Goal: Information Seeking & Learning: Find specific fact

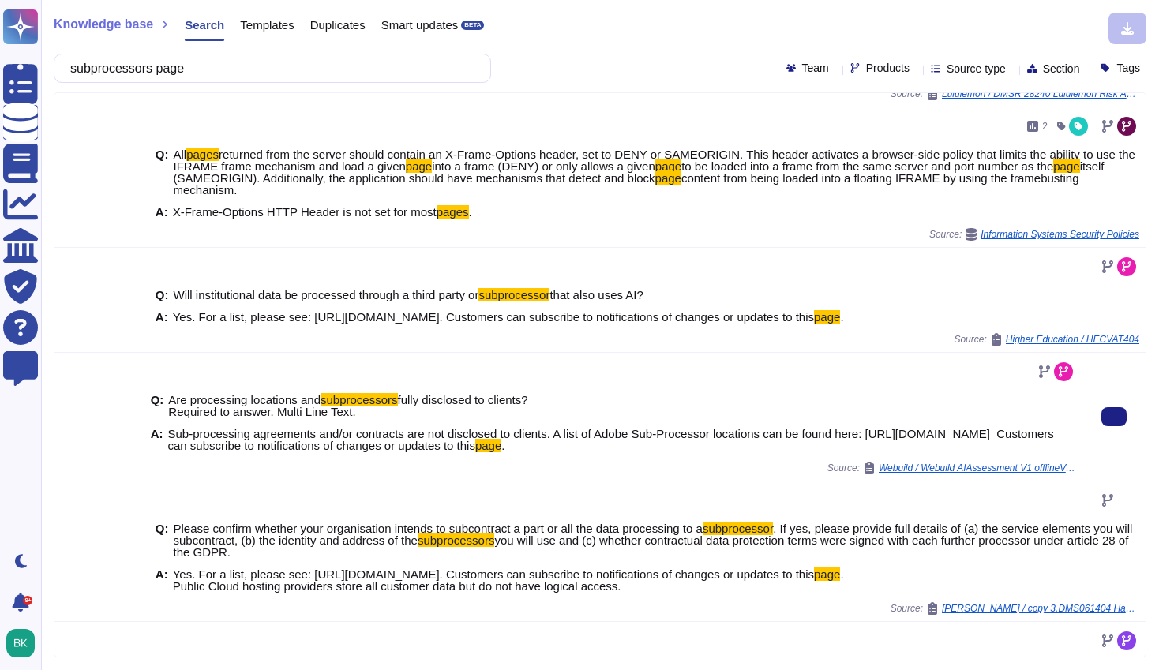
scroll to position [198, 0]
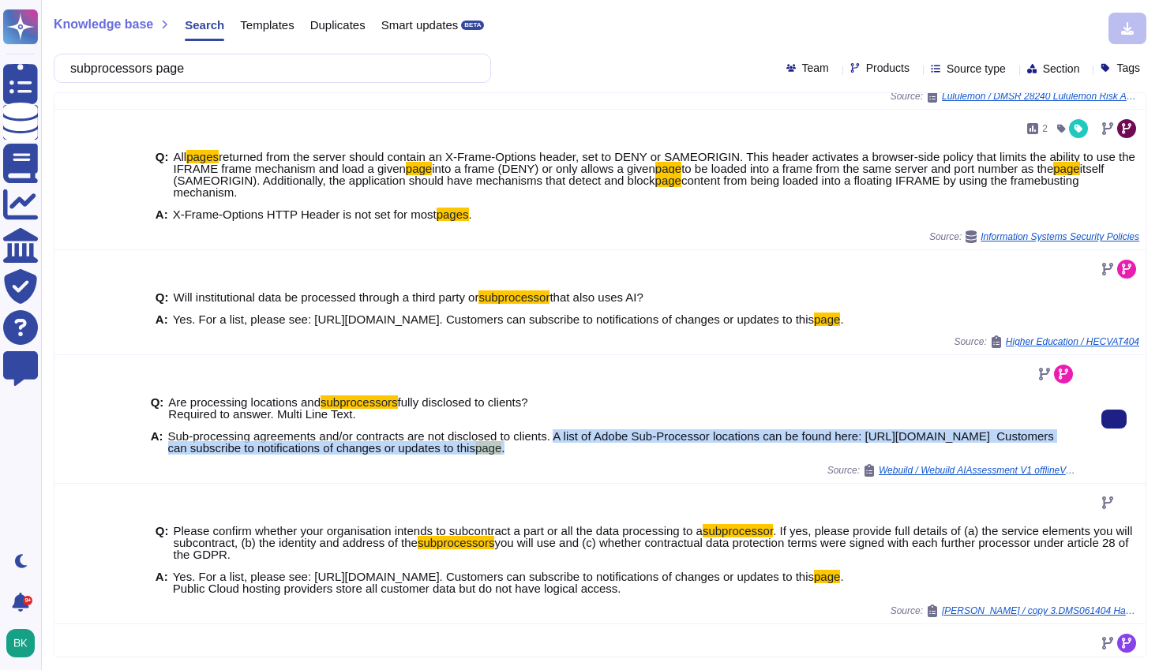
copy span "A list of Adobe Sub-Processor locations can be found here: [URL][DOMAIN_NAME] C…"
drag, startPoint x: 567, startPoint y: 436, endPoint x: 887, endPoint y: 447, distance: 319.8
click at [887, 447] on span "Sub-processing agreements and/or contracts are not disclosed to clients. A list…" at bounding box center [622, 442] width 908 height 24
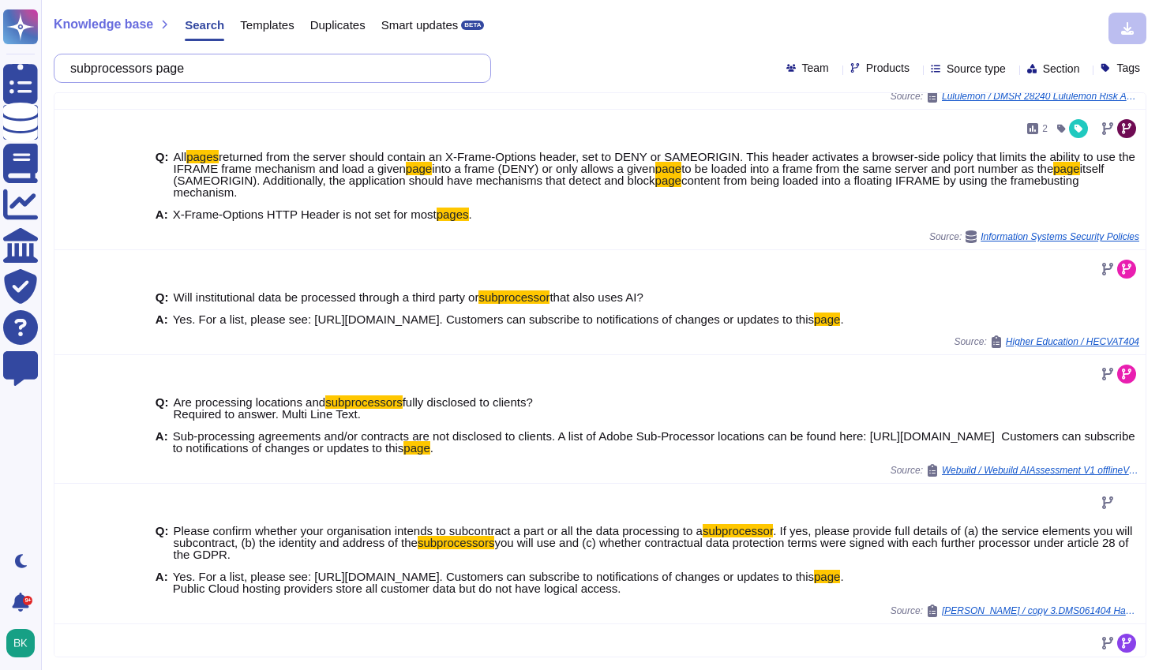
click at [226, 67] on input "subprocessors page" at bounding box center [268, 68] width 412 height 28
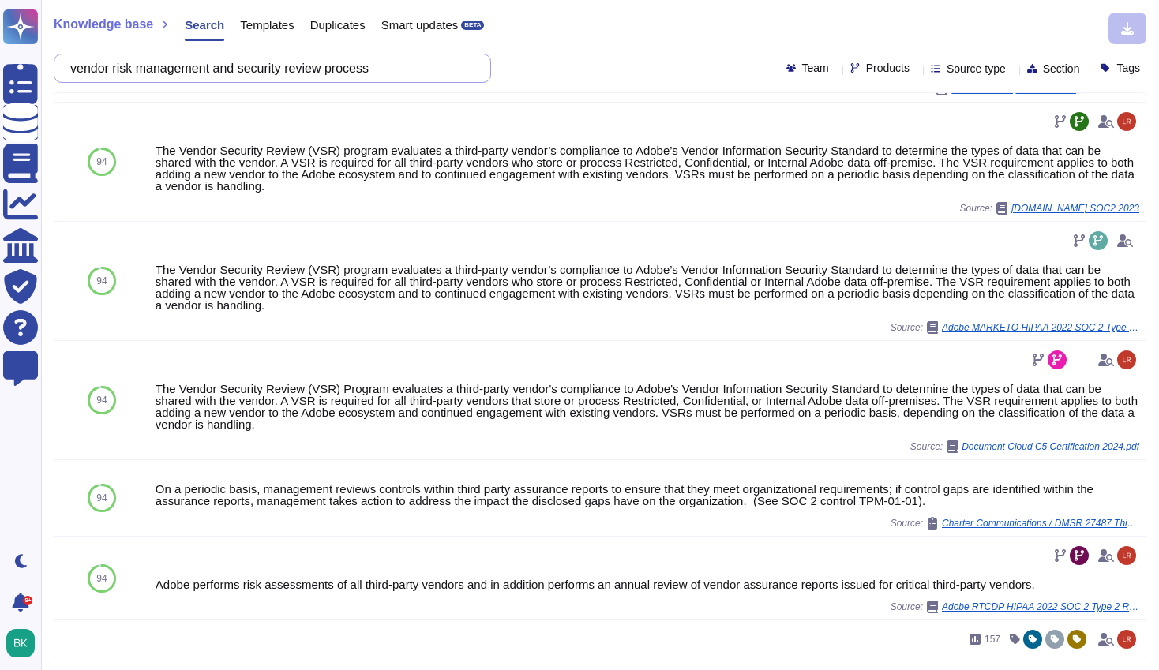
scroll to position [372, 0]
click at [208, 62] on input "vendor risk management and security review process" at bounding box center [268, 68] width 412 height 28
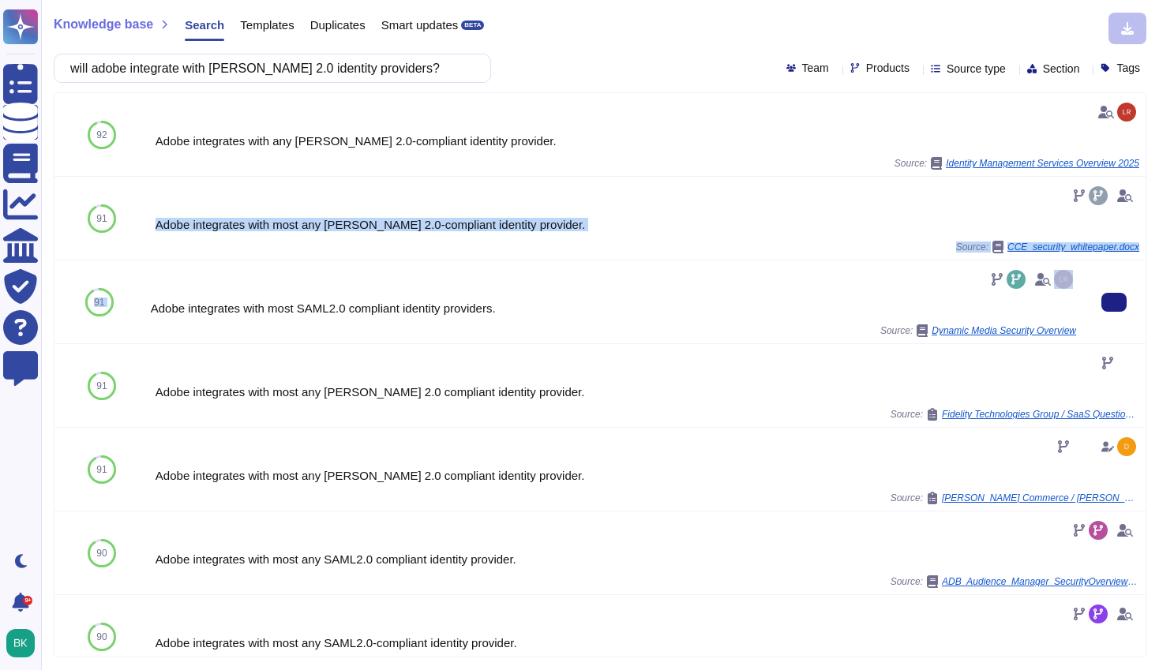
drag, startPoint x: 144, startPoint y: 219, endPoint x: 288, endPoint y: 291, distance: 161.6
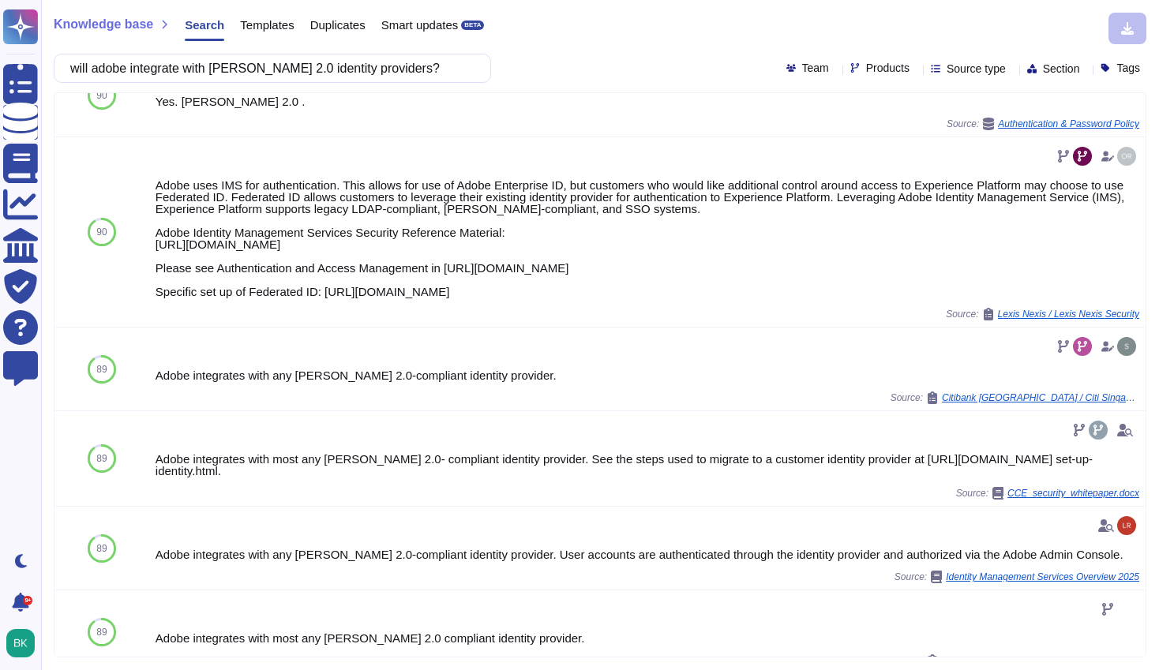
scroll to position [822, 0]
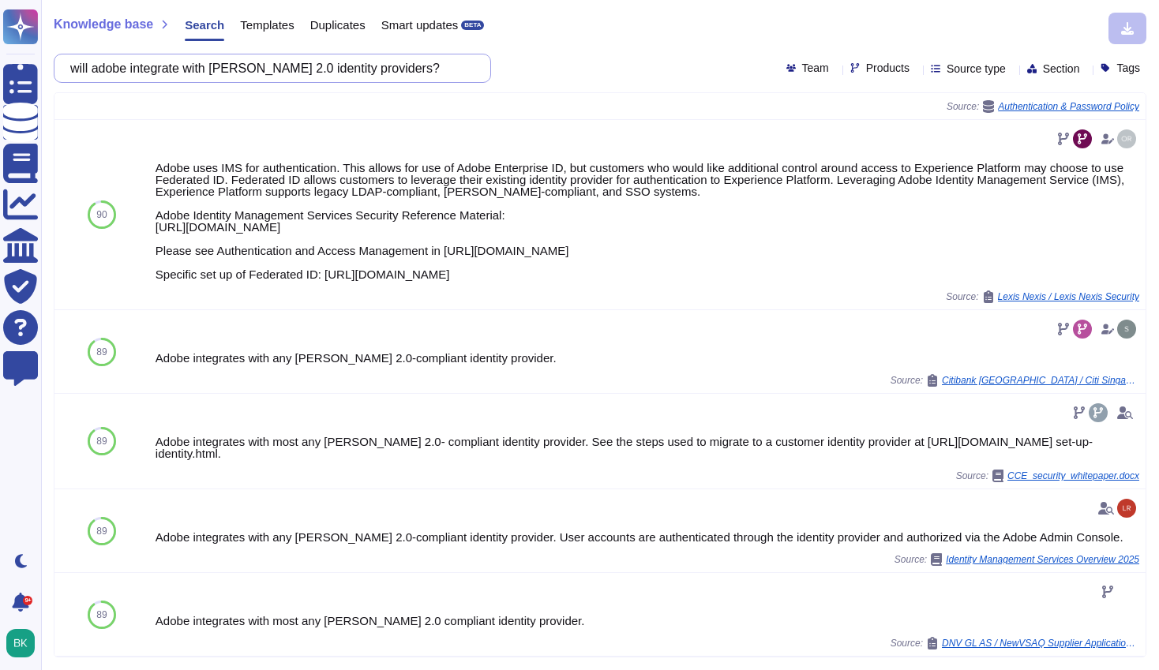
click at [406, 72] on input "will adobe integrate with [PERSON_NAME] 2.0 identity providers?" at bounding box center [268, 68] width 412 height 28
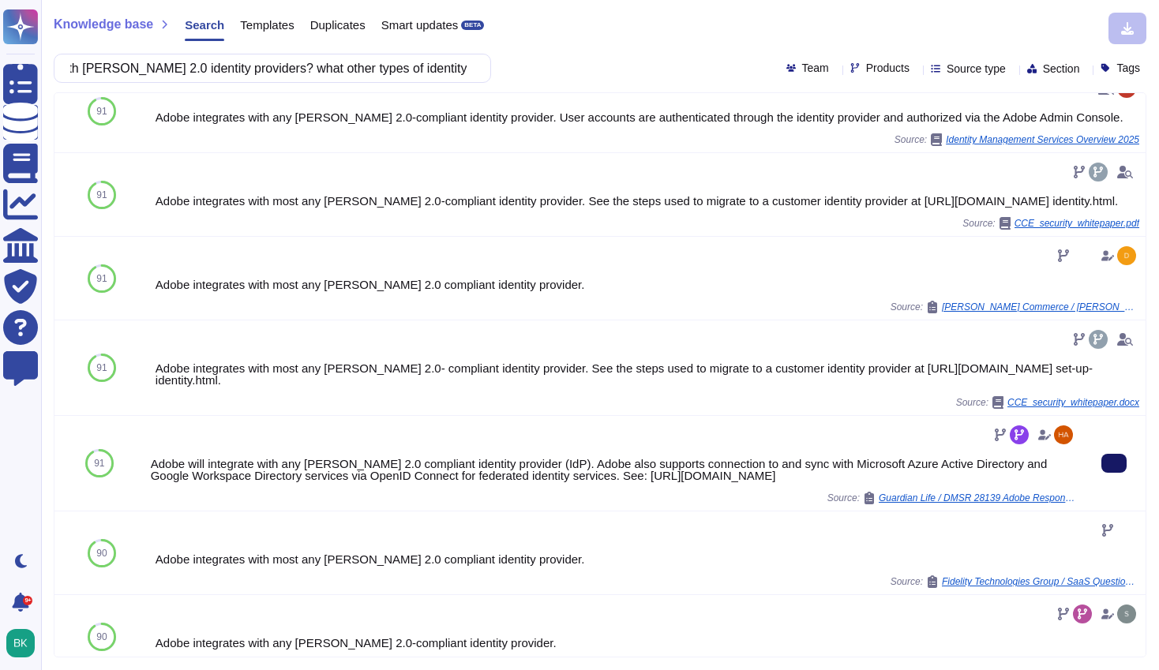
scroll to position [0, 0]
click at [1119, 473] on button at bounding box center [1113, 463] width 25 height 19
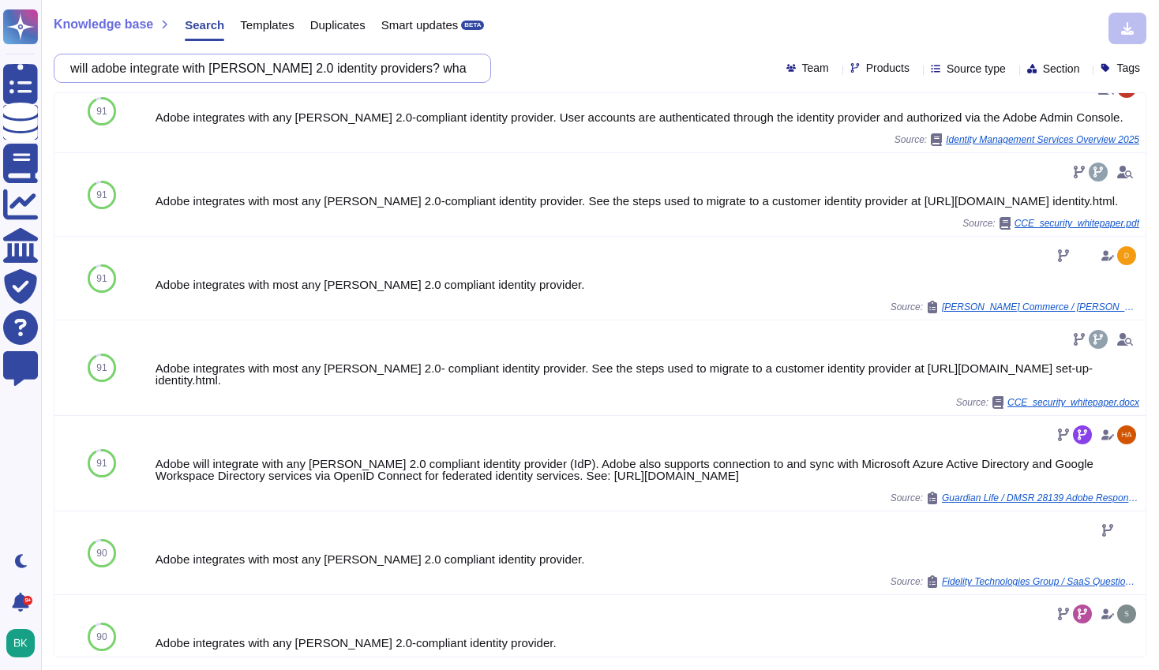
click at [260, 77] on input "will adobe integrate with [PERSON_NAME] 2.0 identity providers? what other type…" at bounding box center [268, 68] width 412 height 28
paste input "5. Do you support email encryption?"
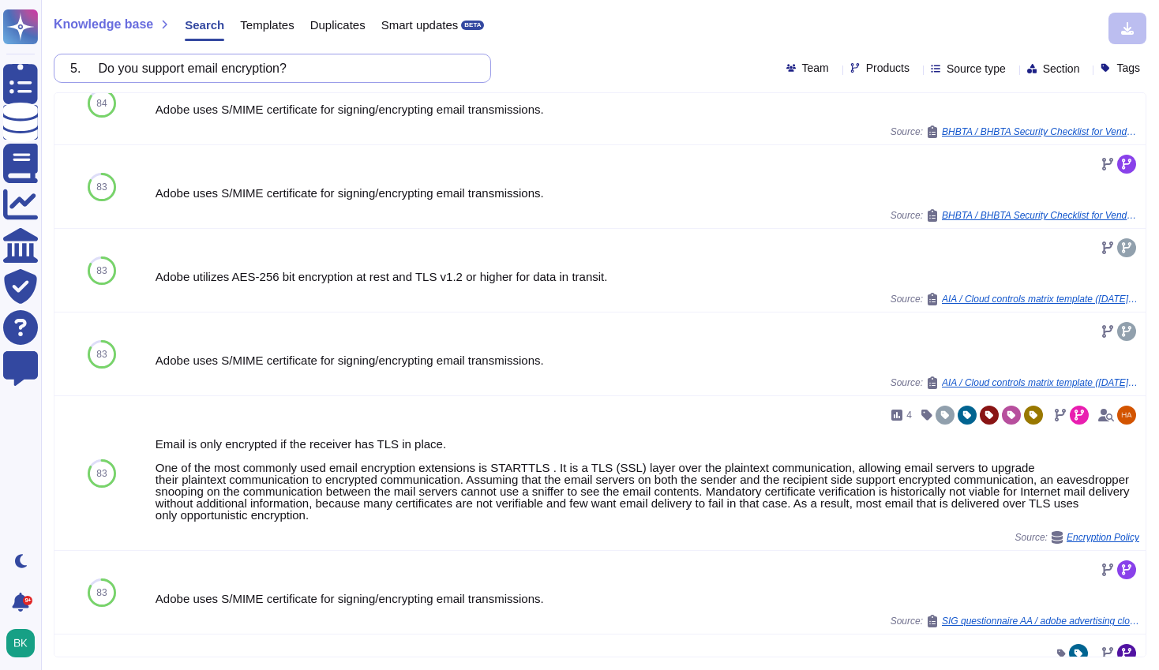
scroll to position [999, 0]
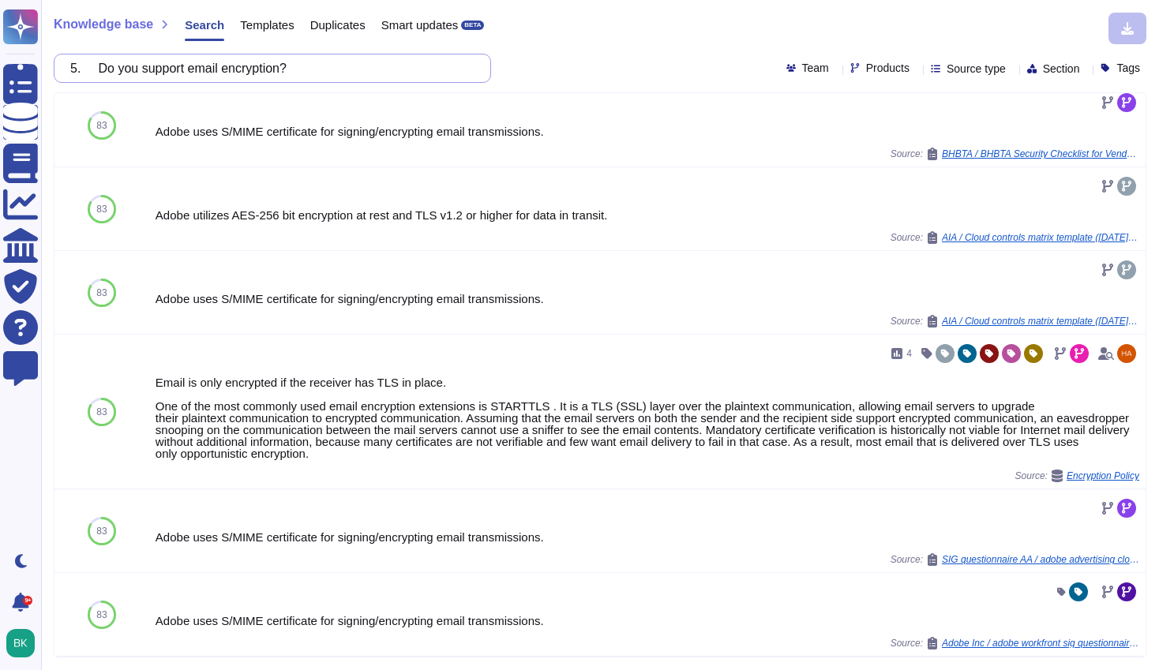
click at [148, 70] on input "5. Do you support email encryption?" at bounding box center [268, 68] width 412 height 28
paste input "7. Does the vendor support password lockout, if yes, after how many failed atte…"
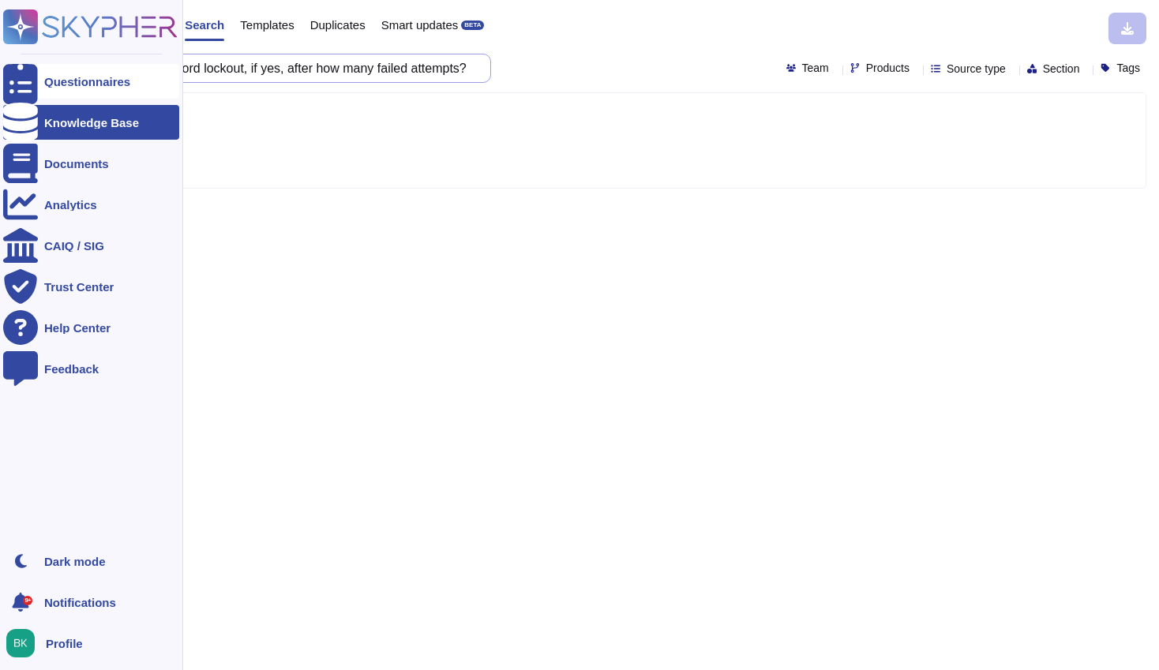
scroll to position [0, 0]
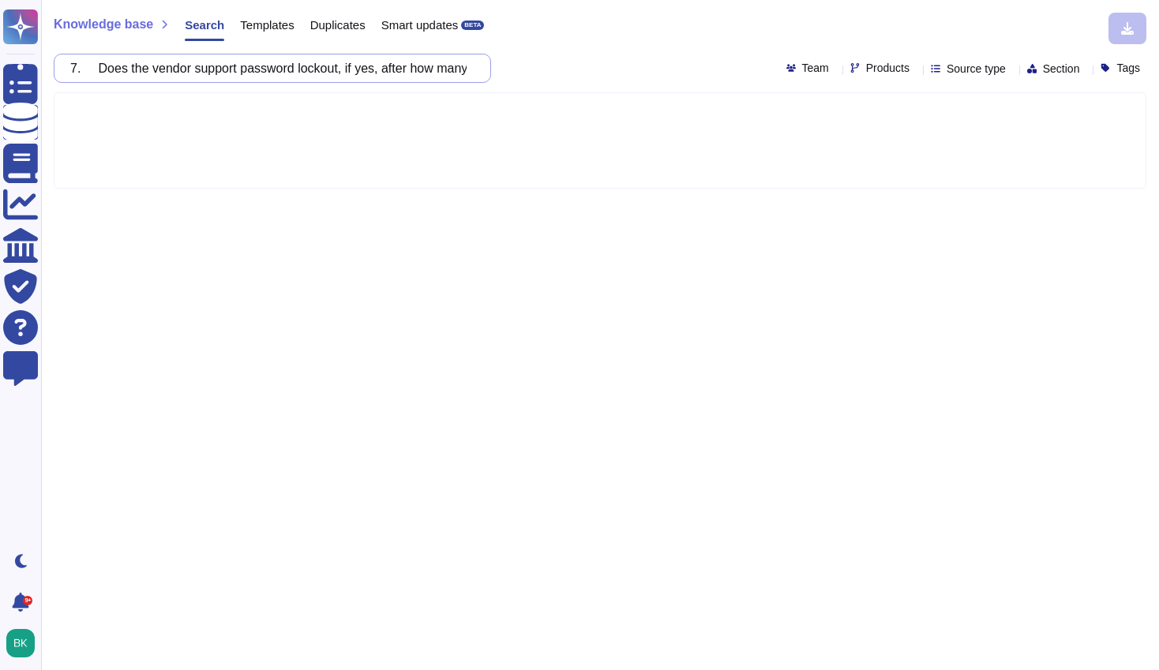
drag, startPoint x: 148, startPoint y: 70, endPoint x: -28, endPoint y: 58, distance: 176.4
click at [0, 58] on html "Questionnaires Knowledge Base Documents Analytics CAIQ / SIG Trust Center Help …" at bounding box center [579, 335] width 1159 height 670
click at [110, 66] on input "7. Does the vendor support password lockout, if yes, after how many failed atte…" at bounding box center [268, 68] width 412 height 28
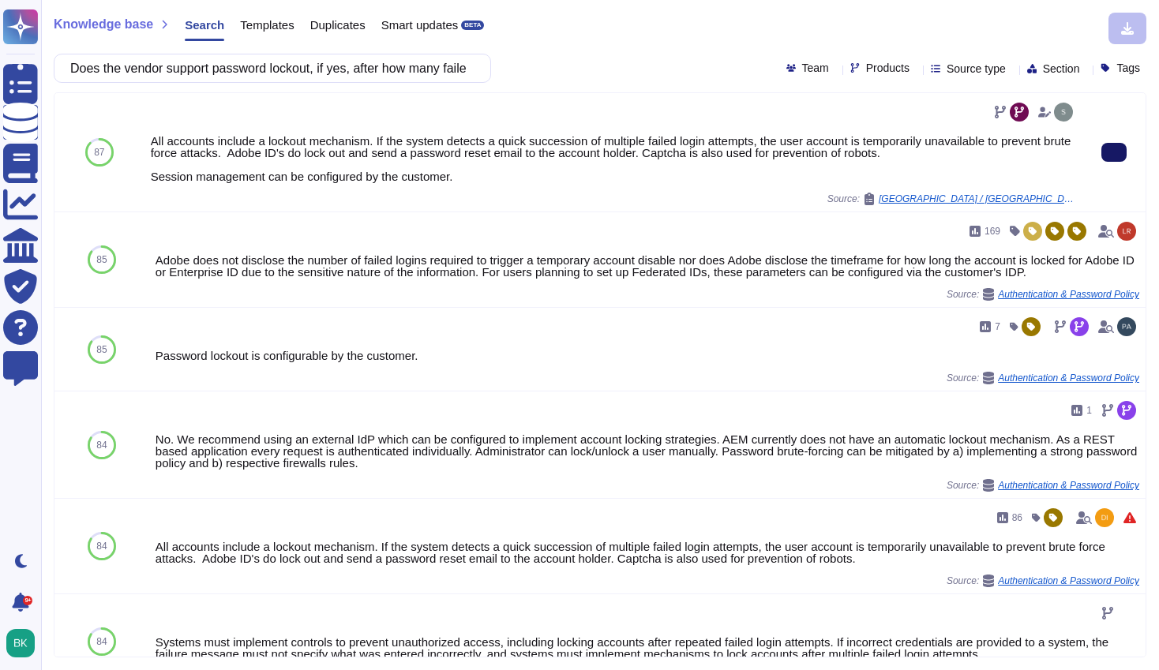
click at [1114, 152] on icon at bounding box center [1114, 152] width 0 height 0
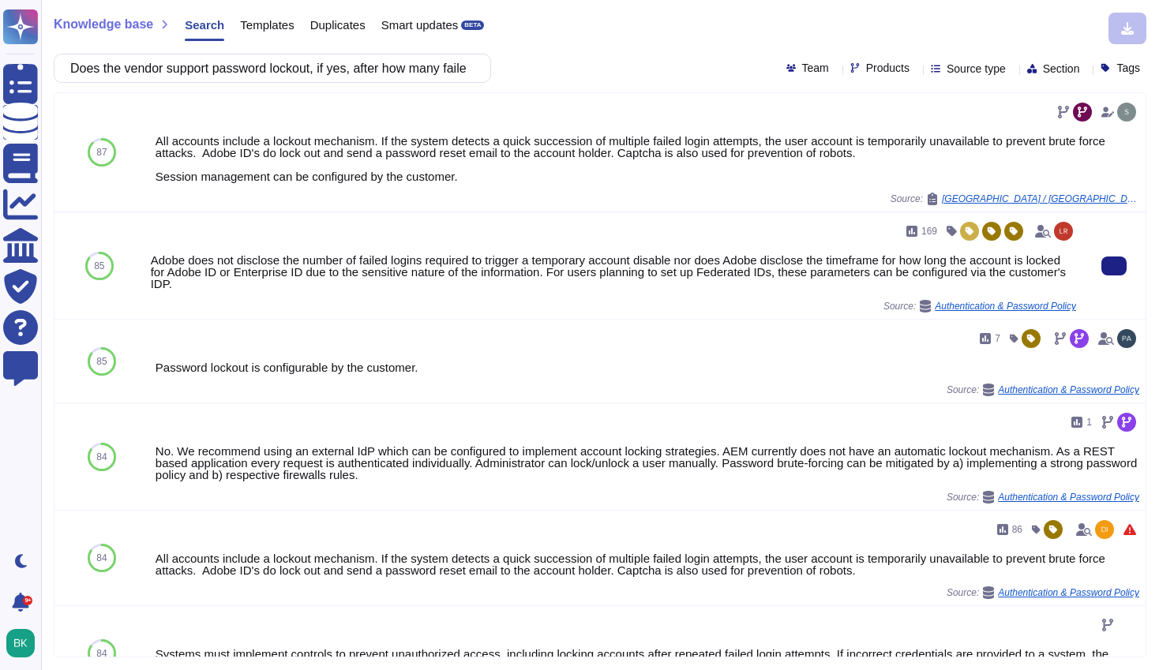
click at [152, 260] on div "Adobe does not disclose the number of failed logins required to trigger a tempo…" at bounding box center [613, 272] width 925 height 36
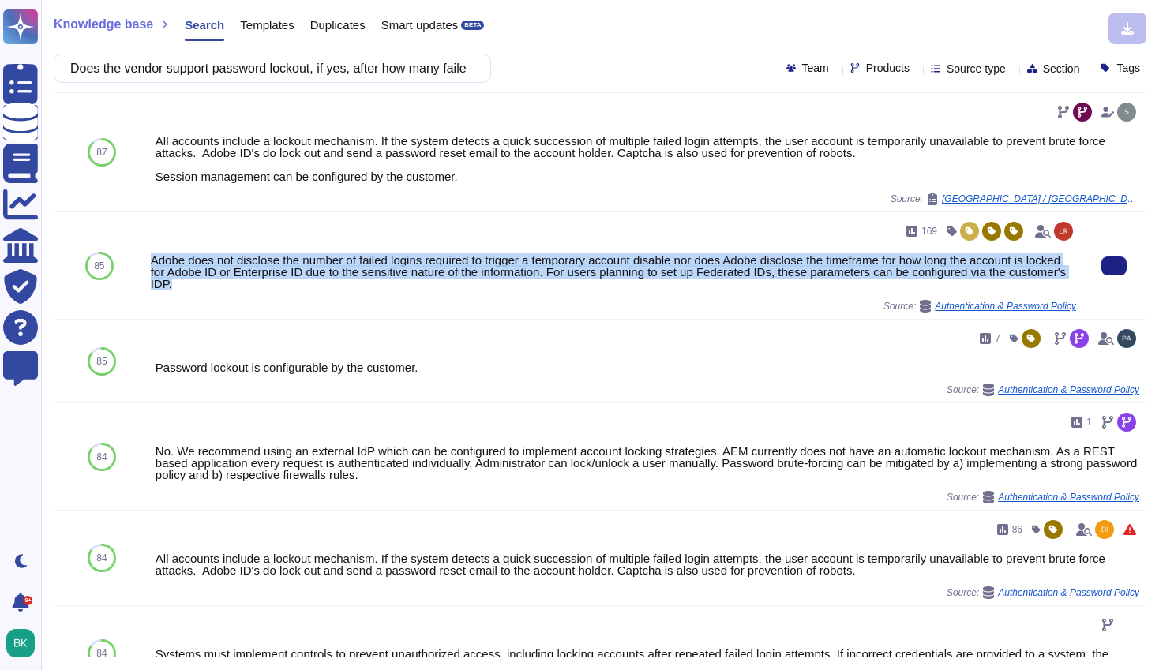
drag, startPoint x: 152, startPoint y: 260, endPoint x: 837, endPoint y: 282, distance: 685.4
click at [837, 282] on div "Adobe does not disclose the number of failed logins required to trigger a tempo…" at bounding box center [613, 272] width 925 height 36
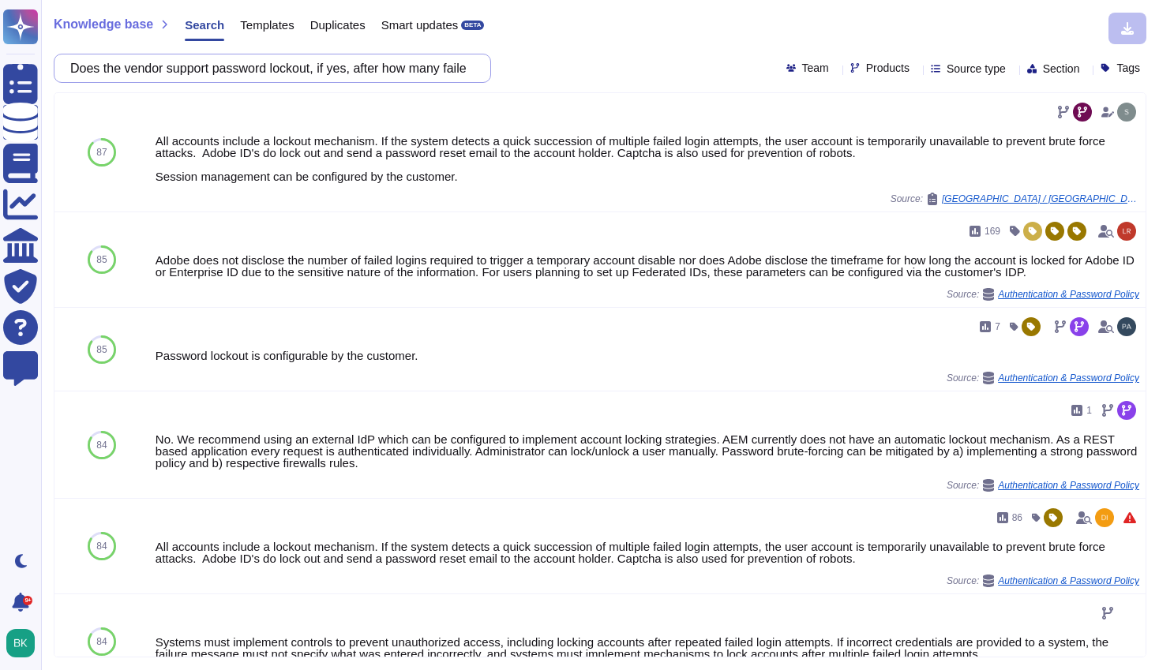
click at [200, 66] on input "Does the vendor support password lockout, if yes, after how many failed attempt…" at bounding box center [268, 68] width 412 height 28
paste input "Describe processed in place to evaluate and monitor that the ability of the sub…"
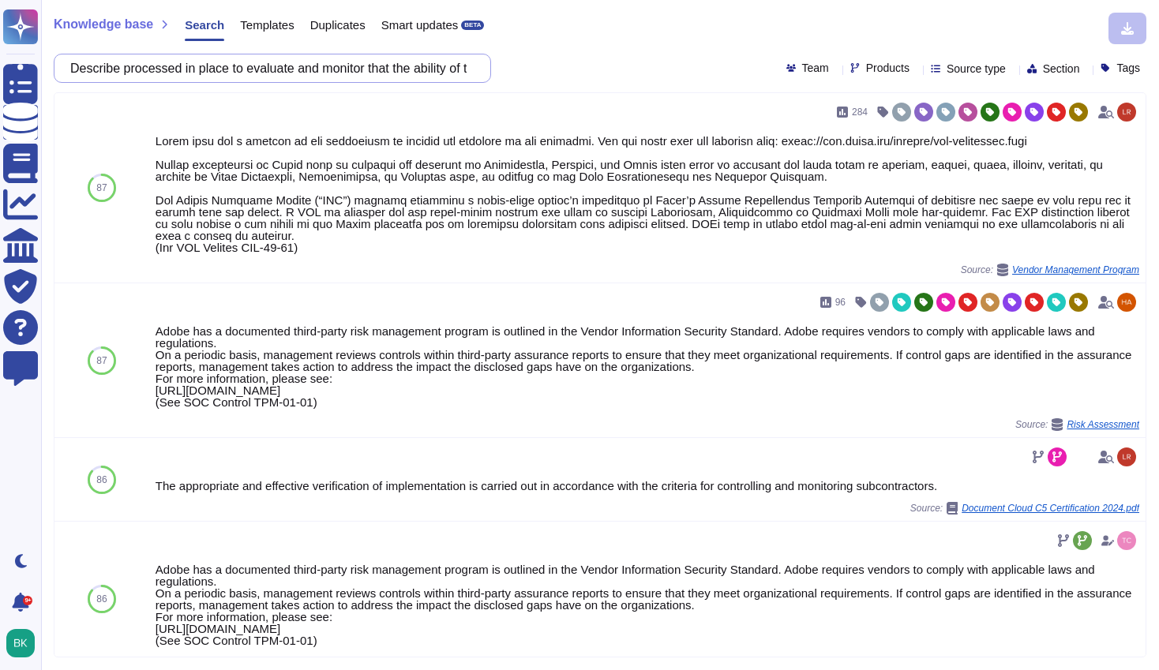
click at [277, 63] on input "Describe processed in place to evaluate and monitor that the ability of the sub…" at bounding box center [268, 68] width 412 height 28
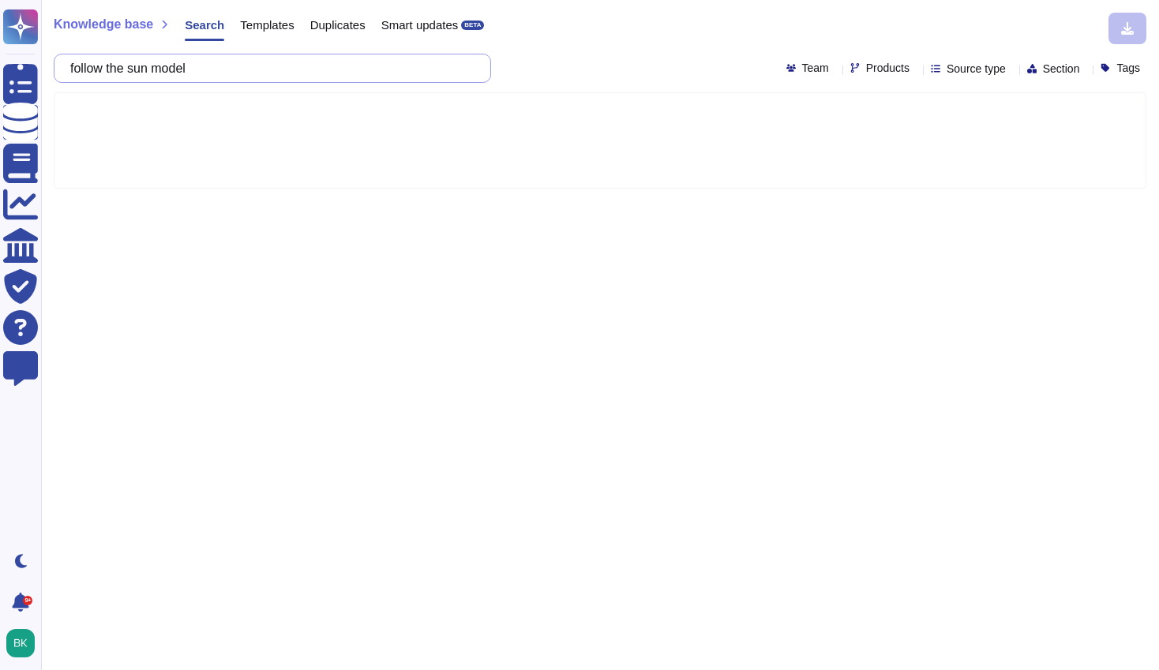
type input "follow the sun model"
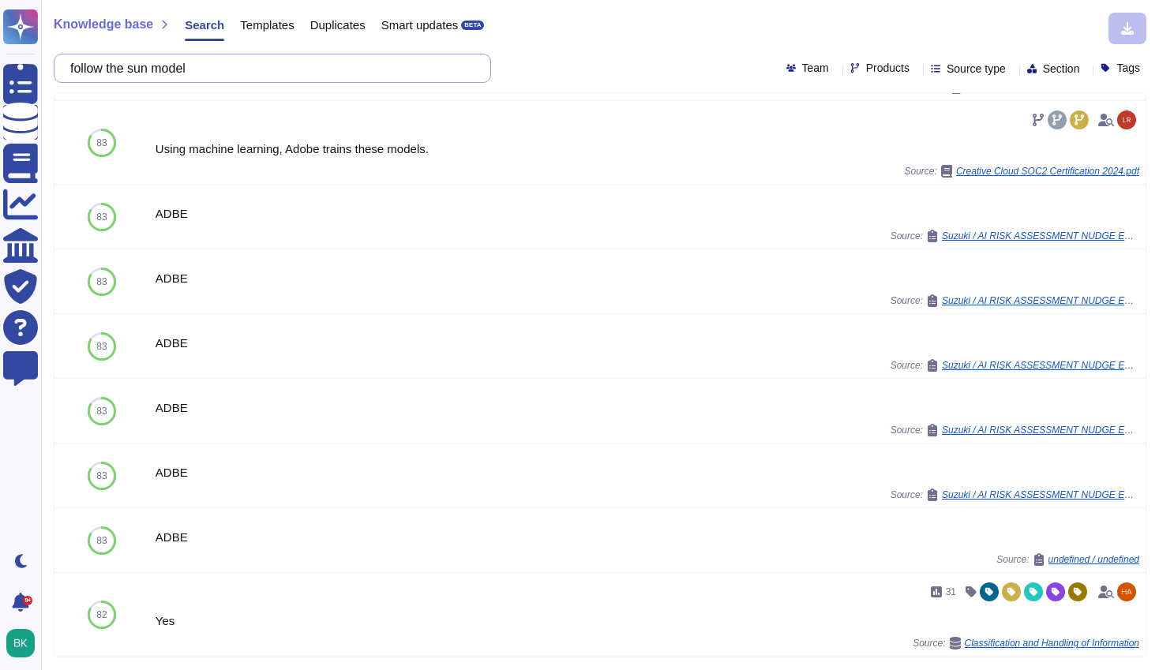
scroll to position [594, 0]
click at [282, 24] on span "Templates" at bounding box center [267, 25] width 54 height 12
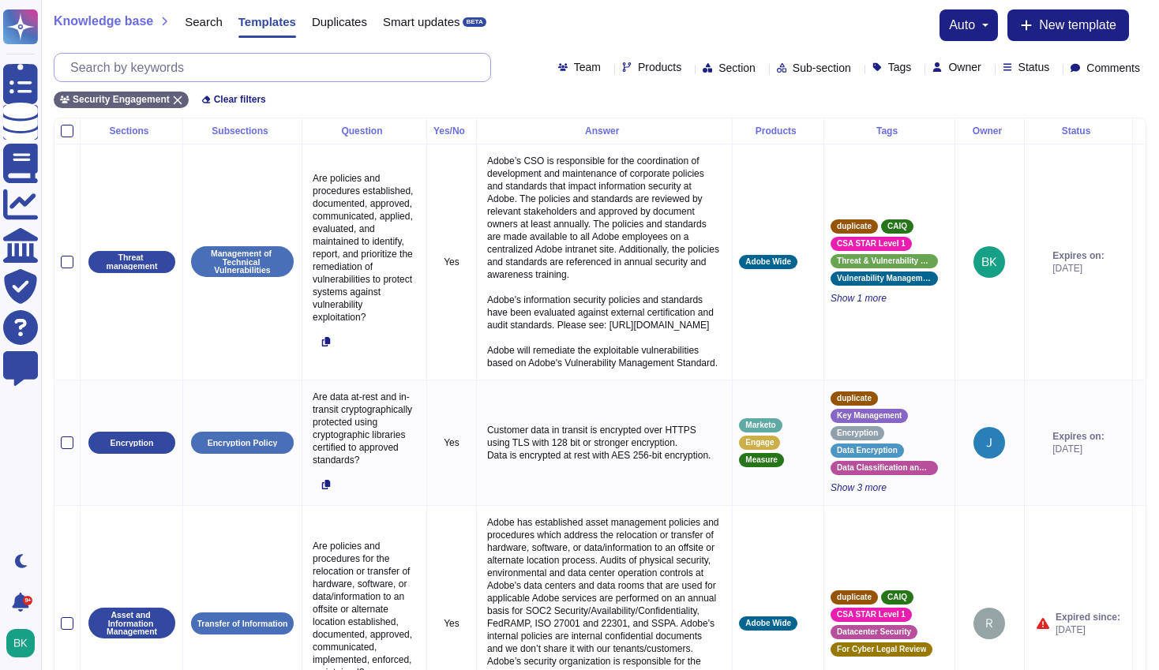
click at [208, 74] on input "text" at bounding box center [276, 68] width 428 height 28
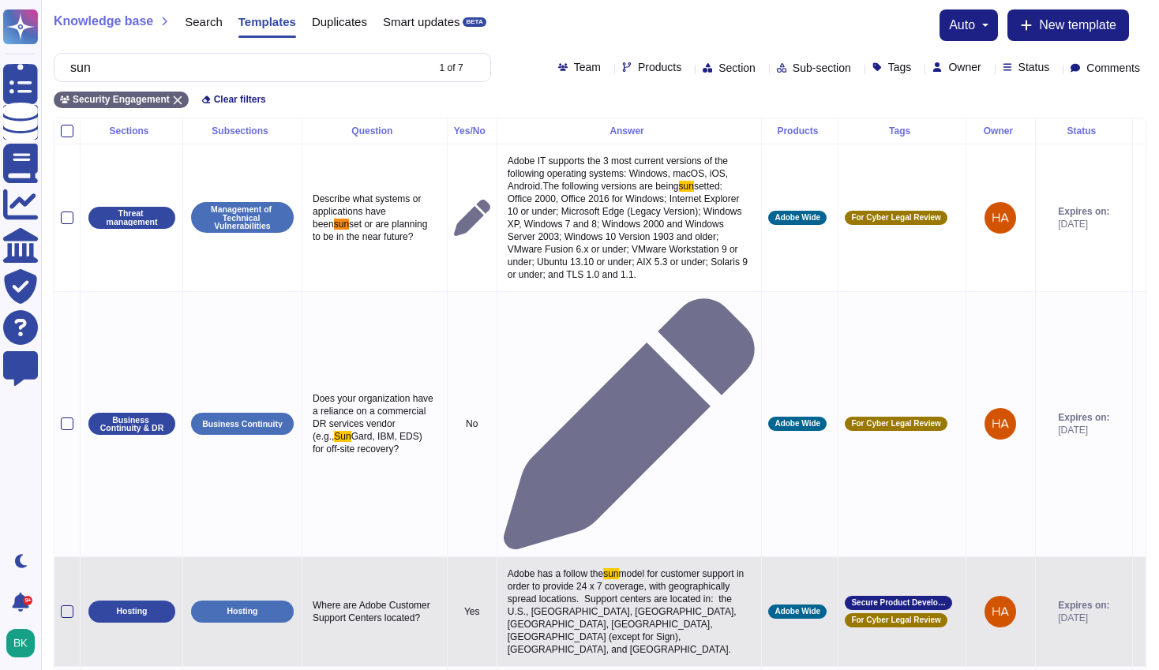
type input "sun"
drag, startPoint x: 505, startPoint y: 417, endPoint x: 648, endPoint y: 445, distance: 145.5
click at [648, 563] on p "Adobe has a follow the sun model for customer support in order to provide 24 x …" at bounding box center [630, 611] width 252 height 96
type textarea "Adobe has a follow the sun model for customer support in order to provide 24 x …"
drag, startPoint x: 697, startPoint y: 443, endPoint x: 497, endPoint y: 414, distance: 201.7
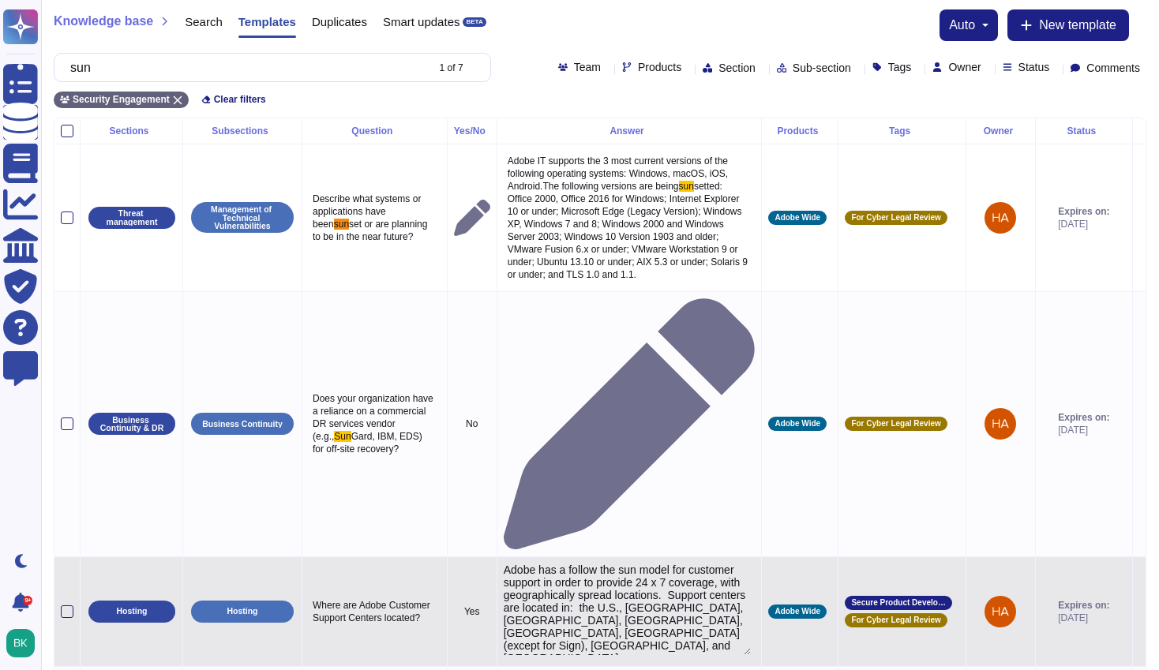
click at [497, 556] on td "Adobe has a follow the sun model for customer support in order to provide 24 x …" at bounding box center [628, 611] width 265 height 110
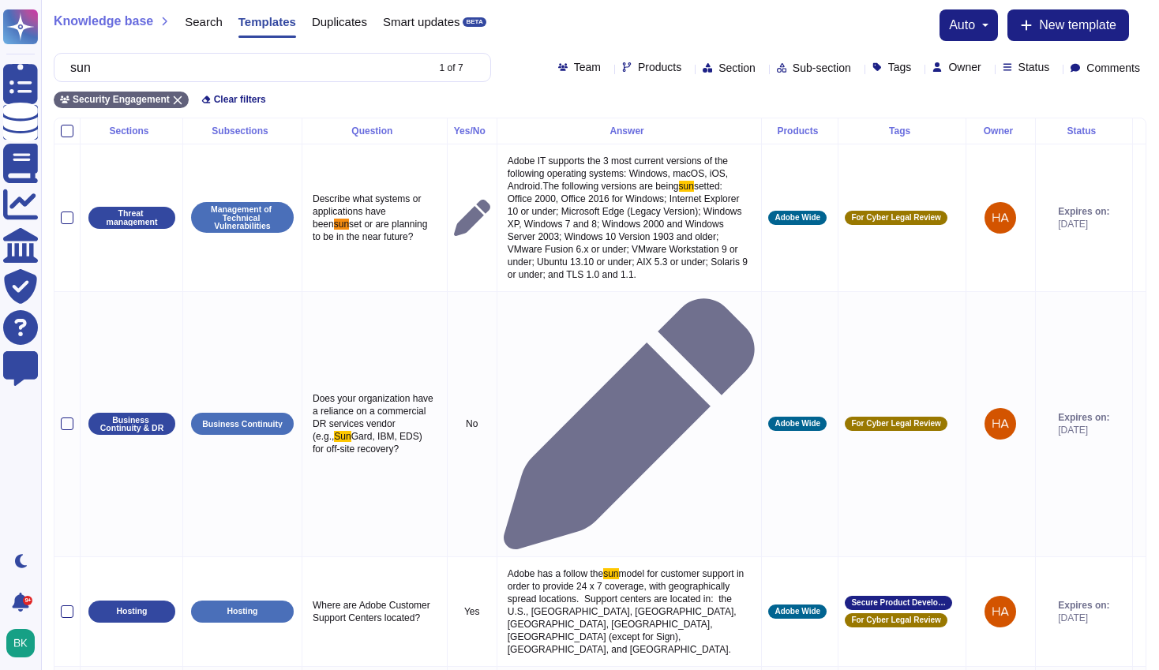
click at [197, 24] on span "Search" at bounding box center [204, 22] width 38 height 12
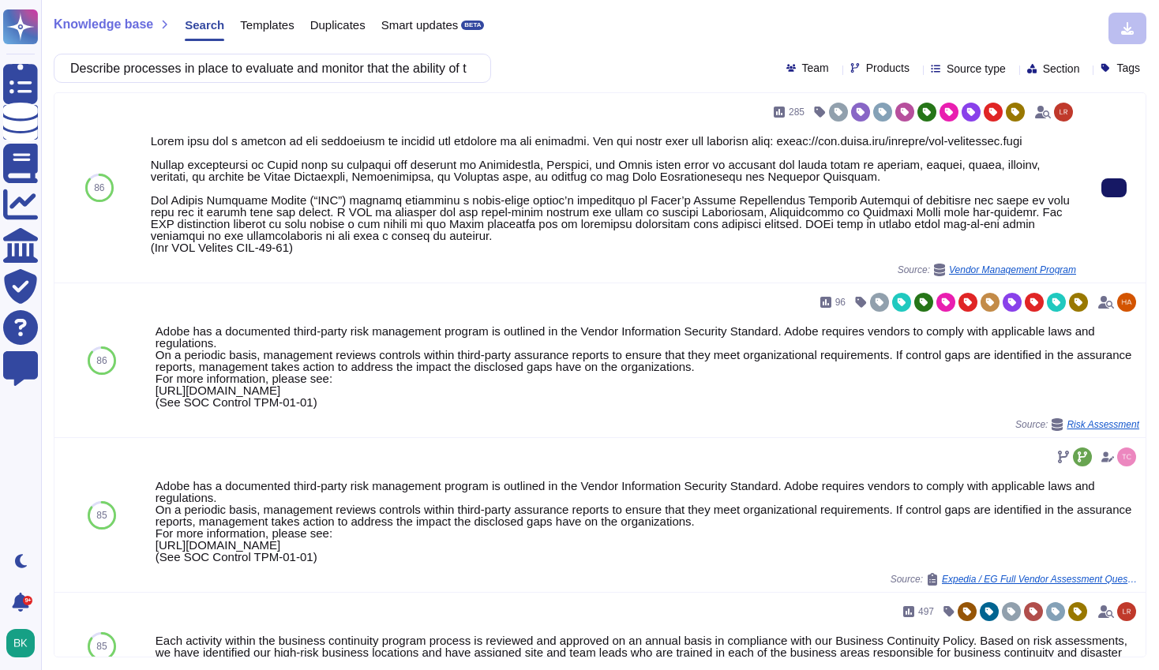
click at [1114, 188] on icon at bounding box center [1114, 188] width 0 height 0
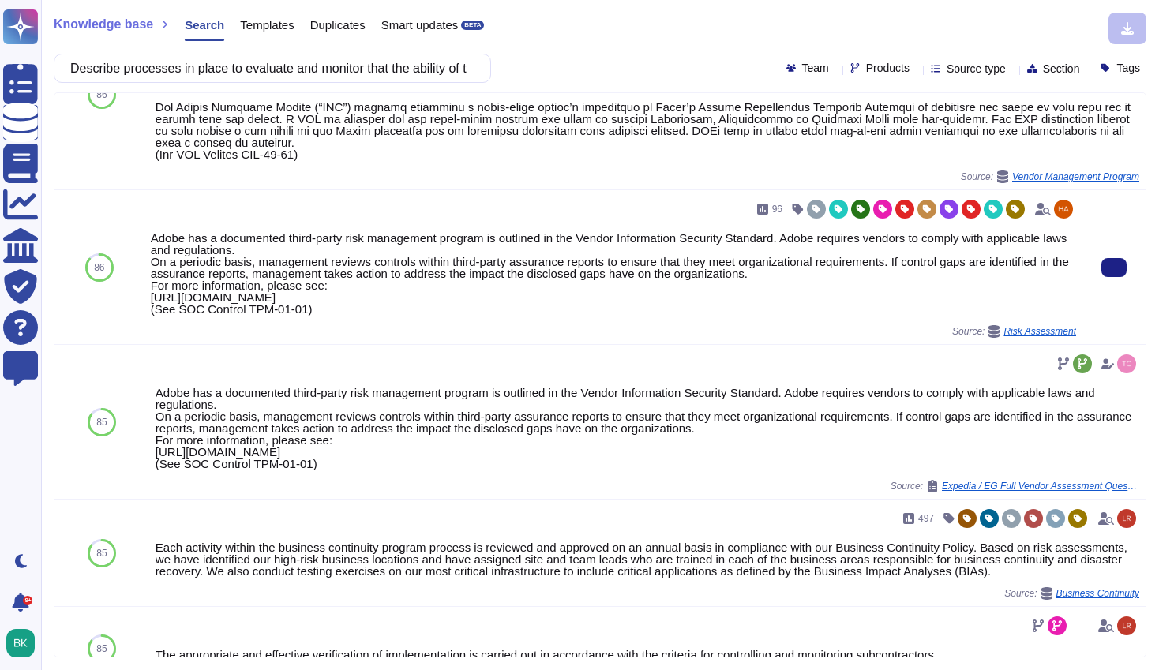
scroll to position [94, 0]
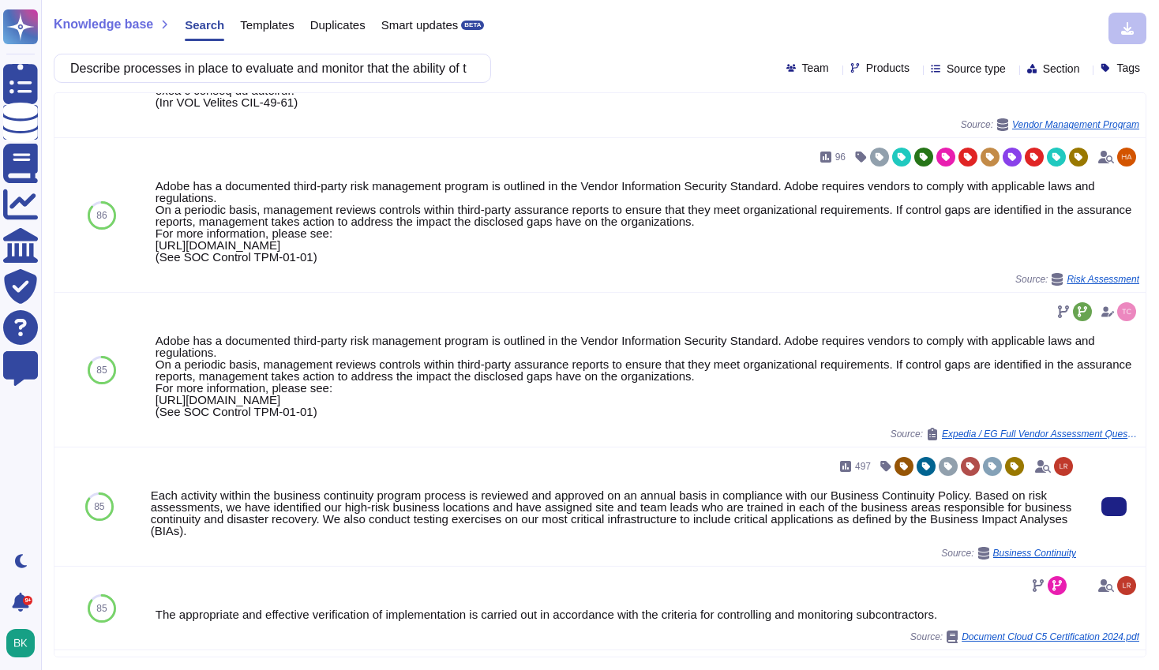
scroll to position [155, 0]
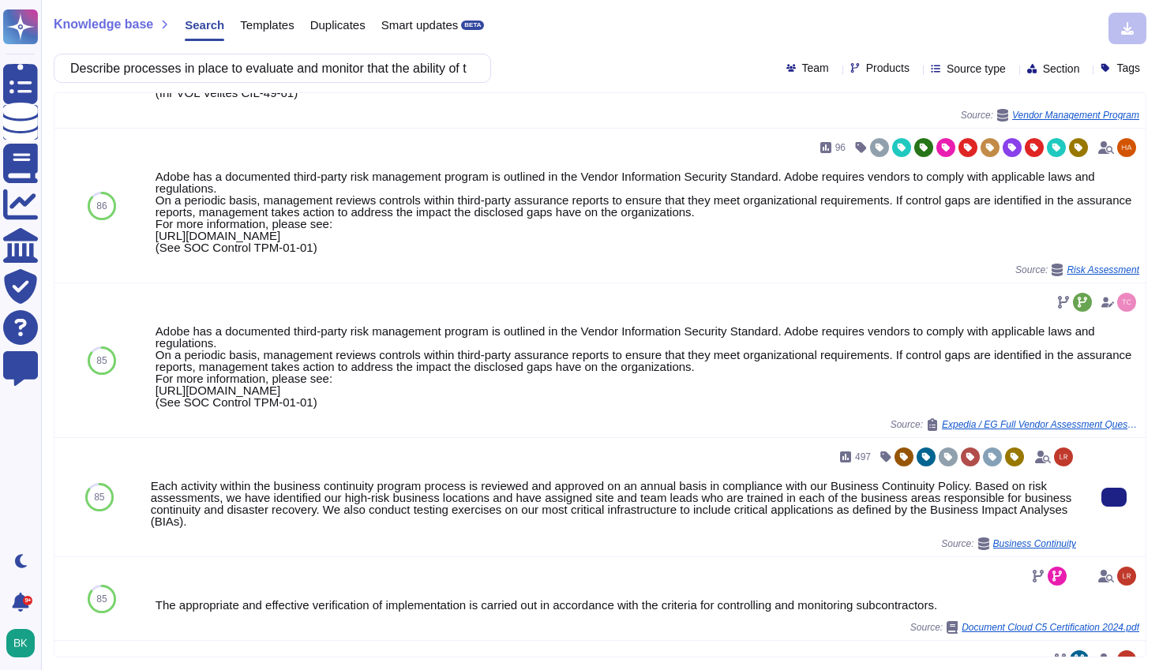
click at [641, 535] on div "497 Each activity within the business continuity program process is reviewed an…" at bounding box center [613, 497] width 925 height 106
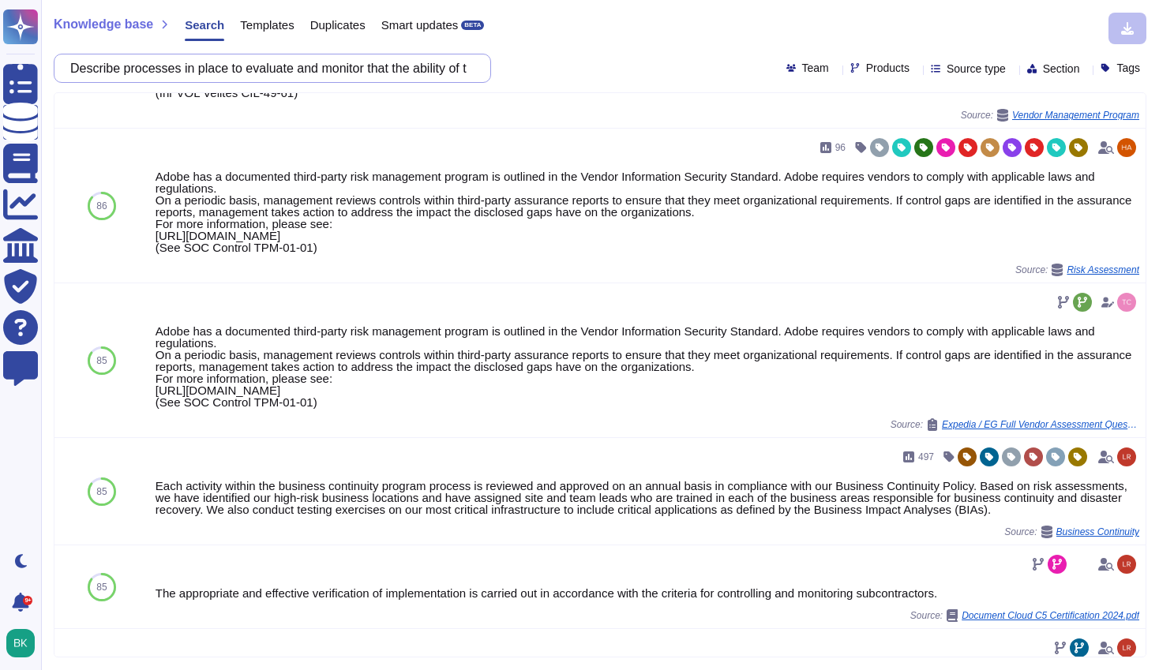
click at [206, 68] on input "Describe processes in place to evaluate and monitor that the ability of the sub…" at bounding box center [268, 68] width 412 height 28
paste input "11. Can you provide a document with validation how the AI is tested, and result…"
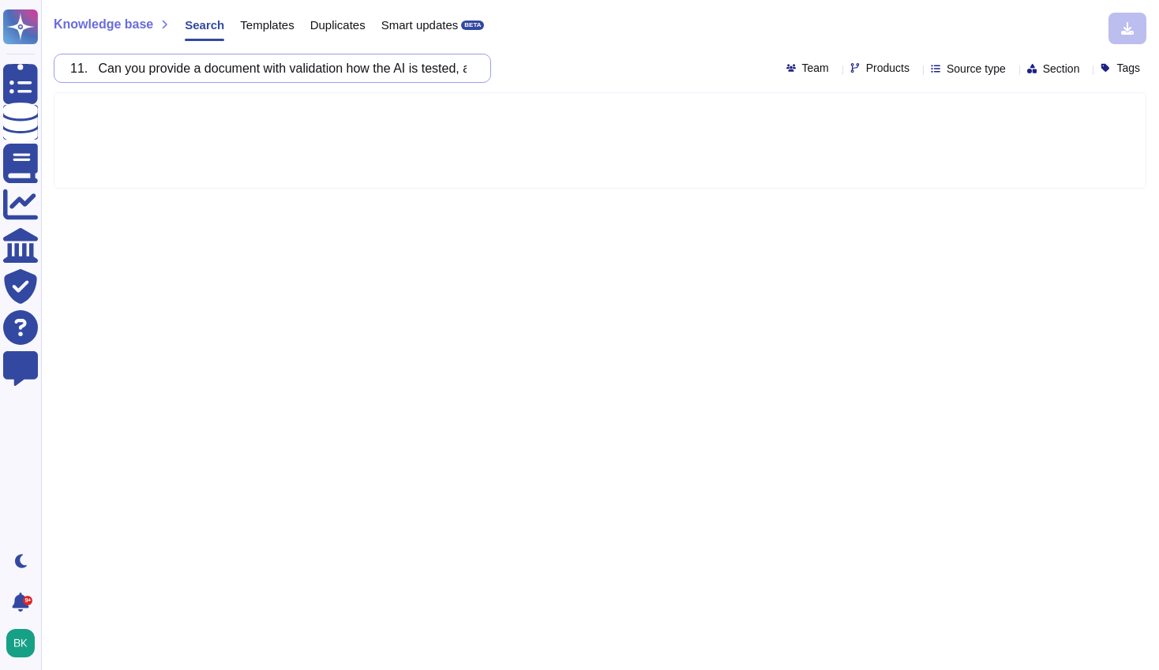
type input "11. Can you provide a document with validation how the AI is tested, and result…"
